Goal: Find specific page/section: Find specific page/section

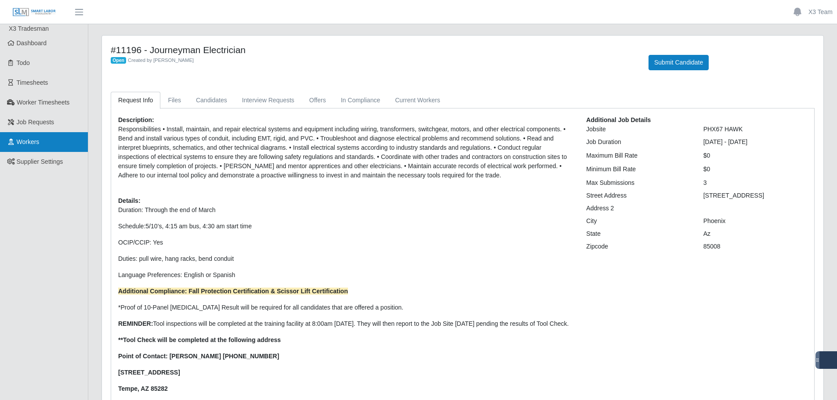
click at [32, 145] on span "Workers" at bounding box center [28, 141] width 23 height 7
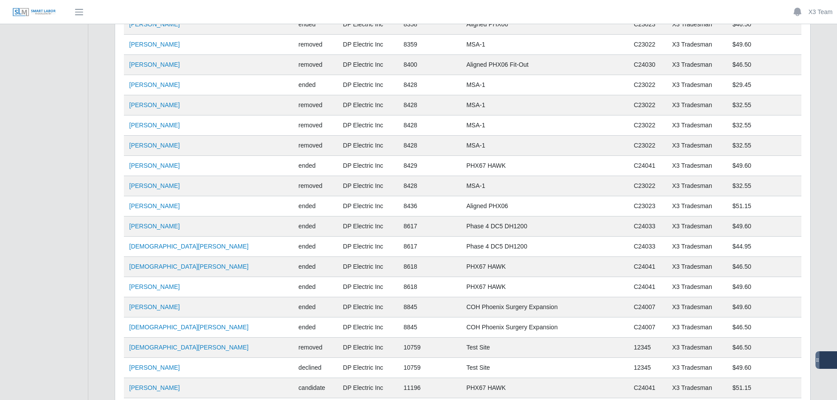
scroll to position [2813, 0]
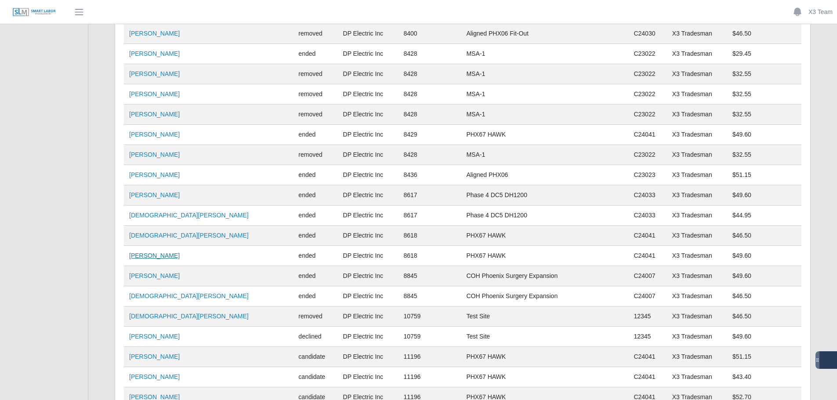
click at [142, 259] on link "Jose Pardo" at bounding box center [154, 255] width 51 height 7
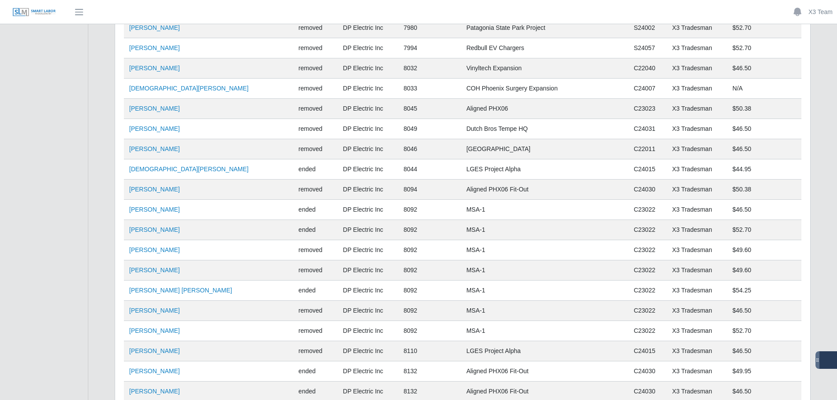
scroll to position [1890, 0]
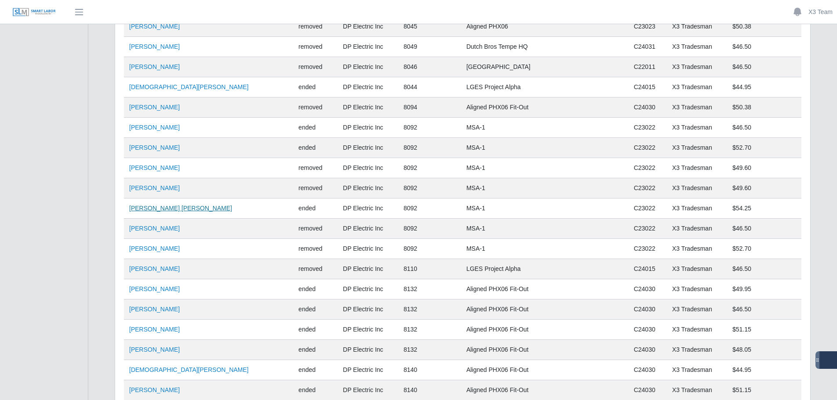
click at [154, 207] on link "Jesus Reyes Cansino" at bounding box center [180, 208] width 103 height 7
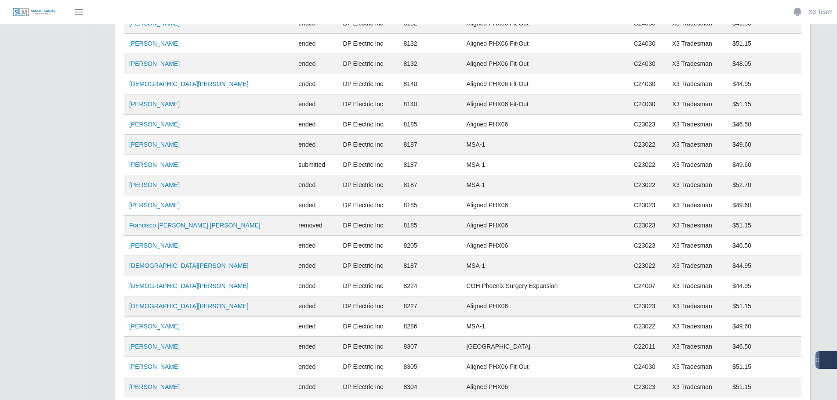
scroll to position [2197, 0]
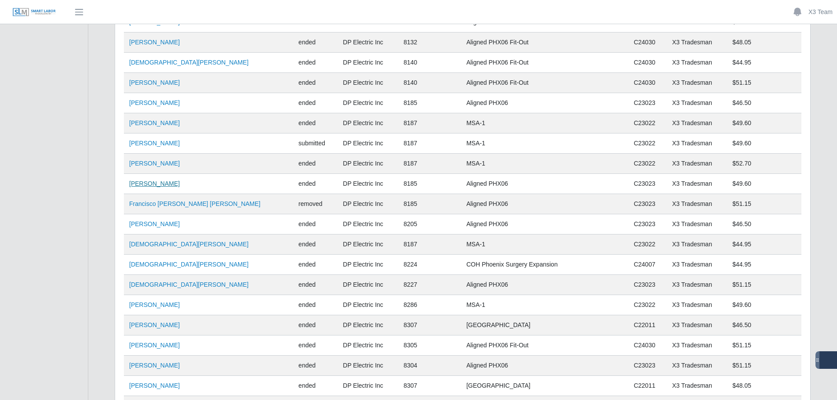
click at [161, 187] on link "Fernando Cota" at bounding box center [154, 183] width 51 height 7
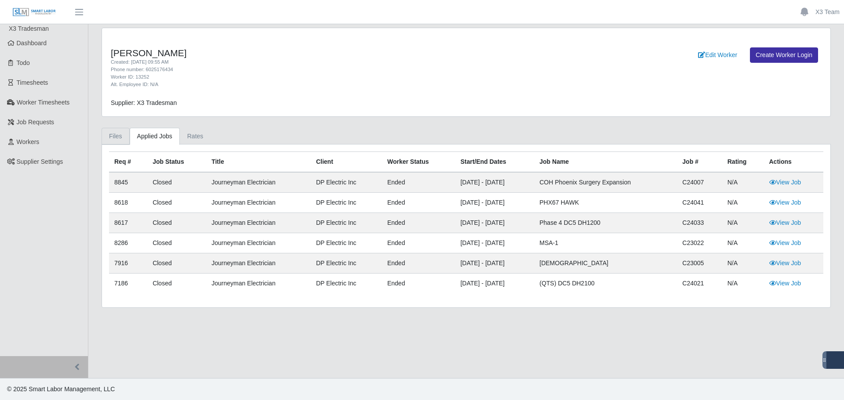
click at [107, 143] on link "Files" at bounding box center [116, 136] width 28 height 17
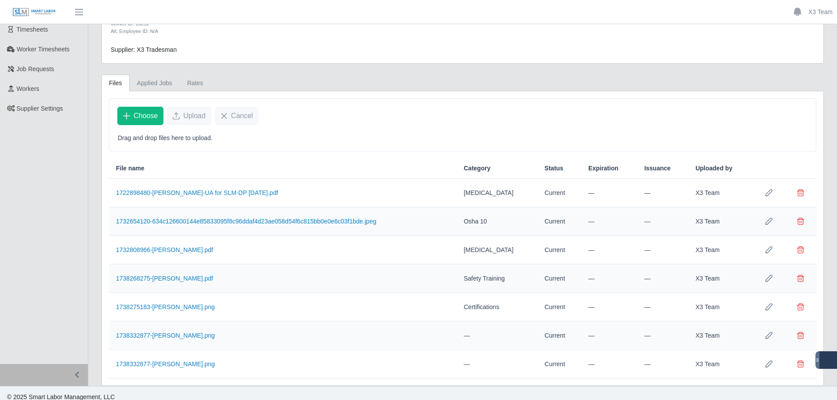
scroll to position [61, 0]
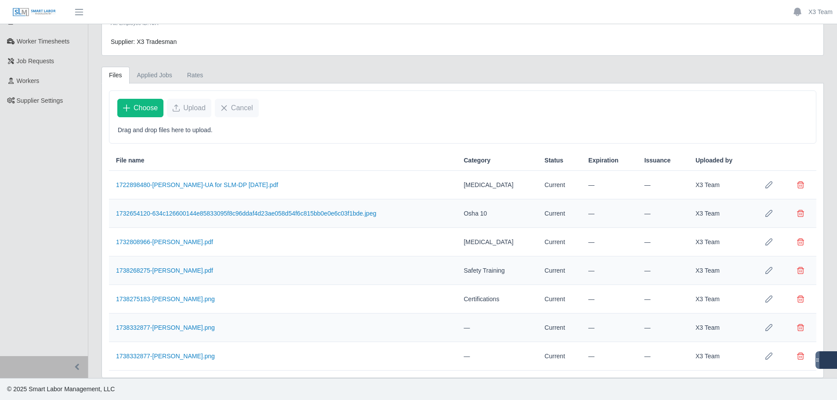
click at [172, 219] on td "1732654120-634c126600144e85833095f8c96ddaf4d23ae058d54f6c815bb0e0e6c03f1bde.jpeg" at bounding box center [283, 214] width 348 height 29
click at [183, 298] on link "1738275183-Jose Pardo-LOTO Cert.png" at bounding box center [165, 299] width 99 height 7
click at [206, 211] on link "1732654120-634c126600144e85833095f8c96ddaf4d23ae058d54f6c815bb0e0e6c03f1bde.jpeg" at bounding box center [246, 213] width 260 height 7
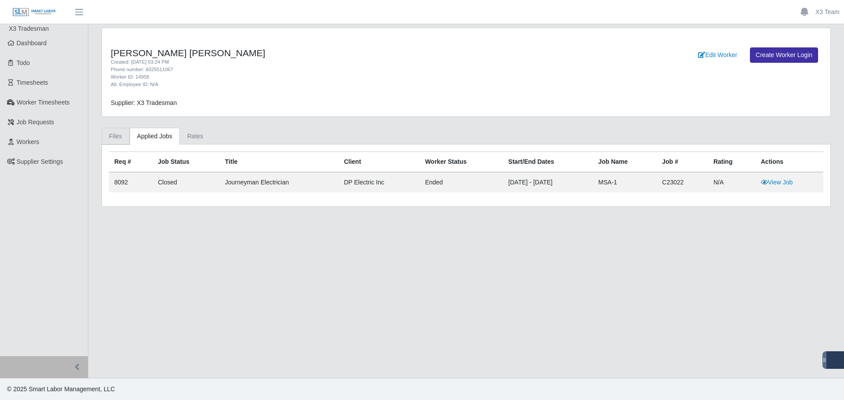
click at [110, 135] on link "Files" at bounding box center [116, 136] width 28 height 17
